Goal: Task Accomplishment & Management: Use online tool/utility

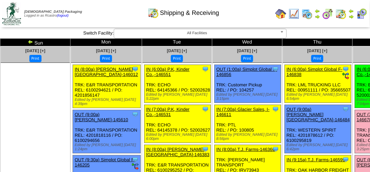
scroll to position [35, 0]
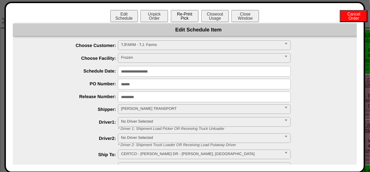
click at [186, 19] on button "Re-Print Pick" at bounding box center [185, 16] width 28 height 12
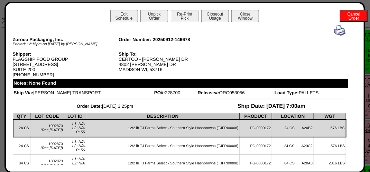
click at [337, 33] on img at bounding box center [340, 30] width 11 height 11
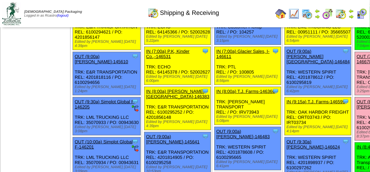
scroll to position [104, 0]
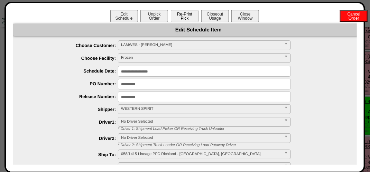
click at [181, 16] on button "Re-Print Pick" at bounding box center [185, 16] width 28 height 12
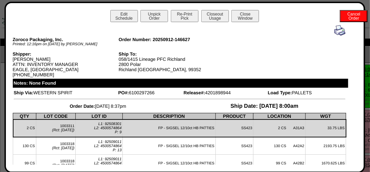
scroll to position [0, 0]
click at [335, 33] on img at bounding box center [340, 30] width 11 height 11
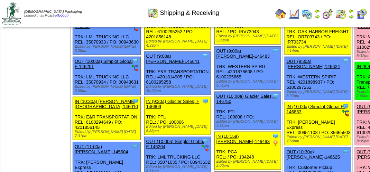
scroll to position [173, 0]
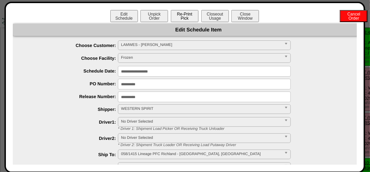
click at [177, 14] on button "Re-Print Pick" at bounding box center [185, 16] width 28 height 12
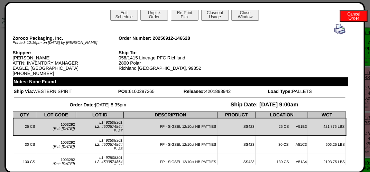
scroll to position [0, 0]
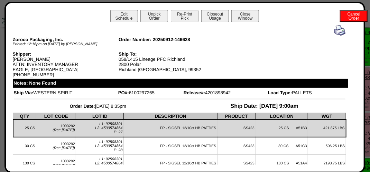
click at [335, 31] on img at bounding box center [340, 30] width 11 height 11
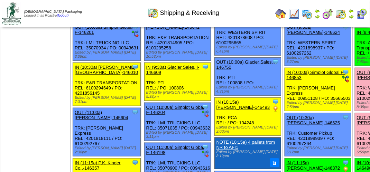
scroll to position [208, 0]
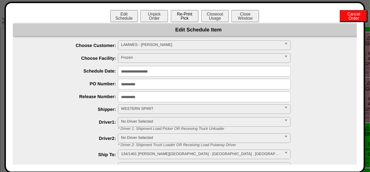
click at [187, 19] on button "Re-Print Pick" at bounding box center [185, 16] width 28 height 12
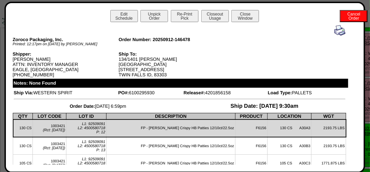
click at [337, 29] on img at bounding box center [340, 30] width 11 height 11
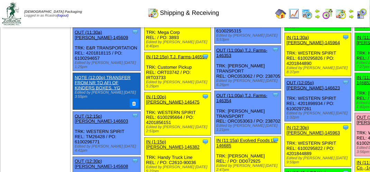
scroll to position [311, 0]
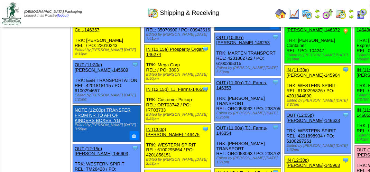
click at [353, 17] on img at bounding box center [352, 17] width 6 height 6
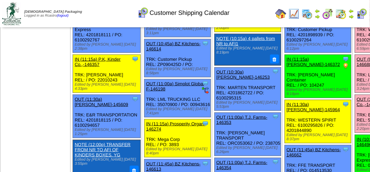
scroll to position [311, 0]
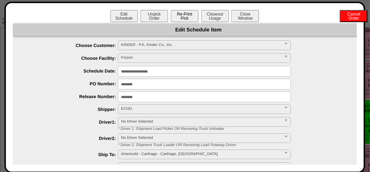
click at [181, 13] on button "Re-Print Pick" at bounding box center [185, 16] width 28 height 12
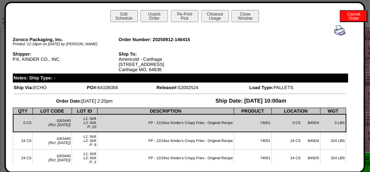
scroll to position [208, 0]
click at [338, 33] on img at bounding box center [340, 30] width 11 height 11
